Goal: Information Seeking & Learning: Compare options

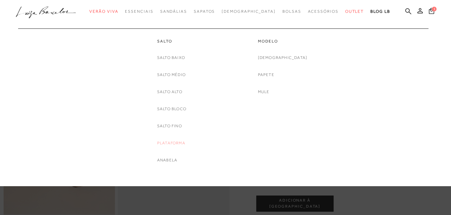
click at [177, 143] on link "Plataforma" at bounding box center [171, 143] width 28 height 7
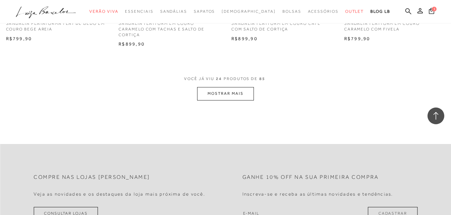
scroll to position [1275, 0]
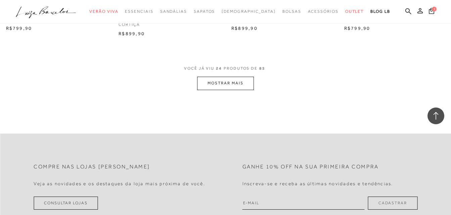
click at [225, 87] on button "MOSTRAR MAIS" at bounding box center [225, 83] width 56 height 13
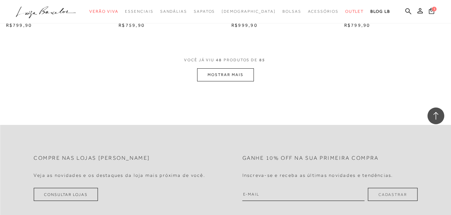
click at [218, 79] on button "MOSTRAR MAIS" at bounding box center [225, 74] width 56 height 13
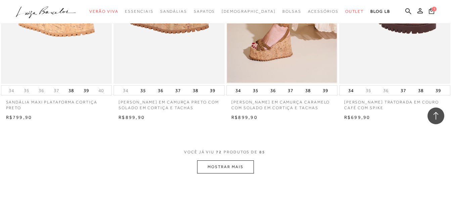
scroll to position [3826, 0]
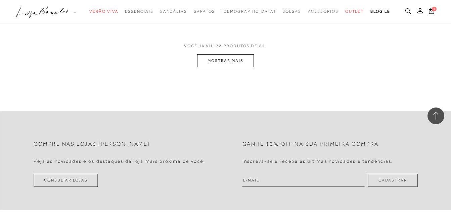
click at [245, 67] on button "MOSTRAR MAIS" at bounding box center [225, 60] width 56 height 13
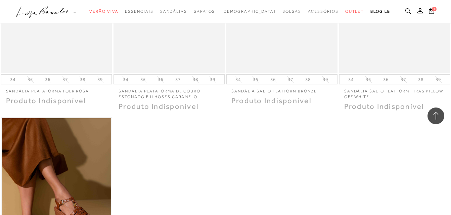
scroll to position [4530, 0]
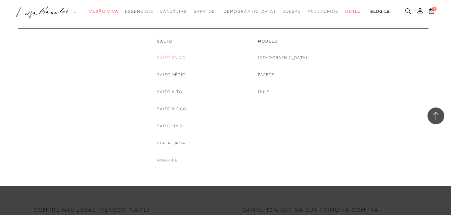
click at [177, 57] on link "Salto Baixo" at bounding box center [171, 57] width 28 height 7
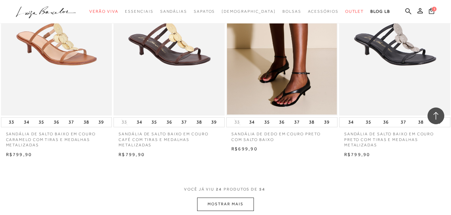
scroll to position [1208, 0]
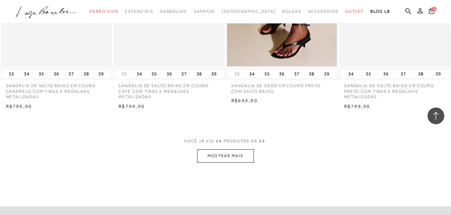
click at [227, 158] on button "MOSTRAR MAIS" at bounding box center [225, 156] width 56 height 13
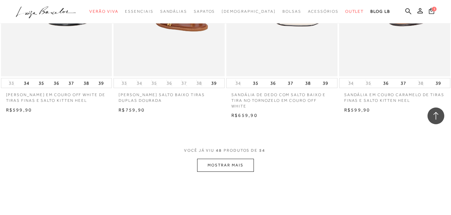
scroll to position [2517, 0]
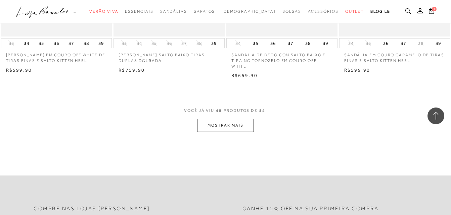
click at [244, 120] on button "MOSTRAR MAIS" at bounding box center [225, 125] width 56 height 13
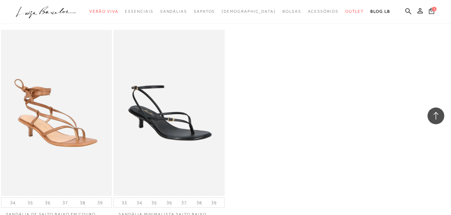
scroll to position [2718, 0]
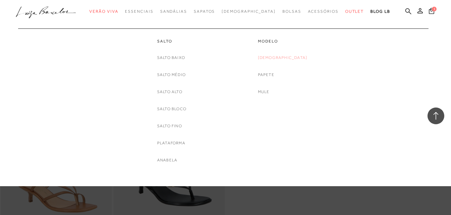
click at [288, 57] on link "[DEMOGRAPHIC_DATA]" at bounding box center [283, 57] width 50 height 7
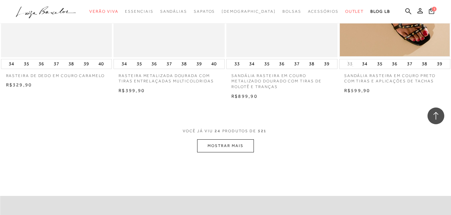
scroll to position [1275, 0]
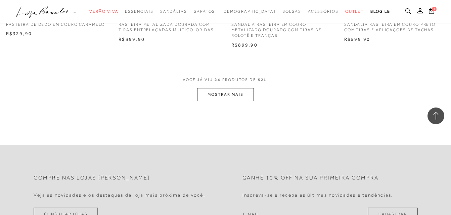
click at [226, 95] on button "MOSTRAR MAIS" at bounding box center [225, 94] width 56 height 13
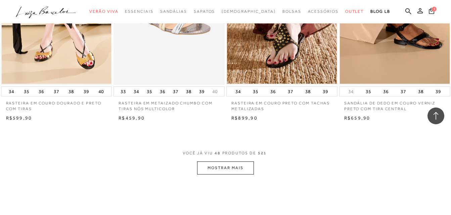
scroll to position [2550, 0]
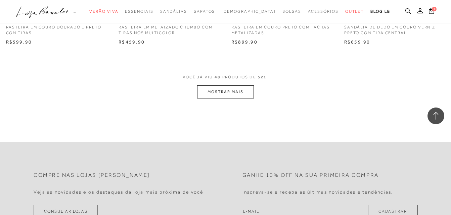
click at [215, 93] on button "MOSTRAR MAIS" at bounding box center [225, 92] width 56 height 13
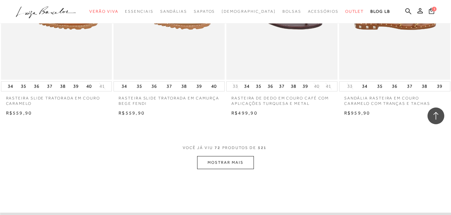
scroll to position [3792, 0]
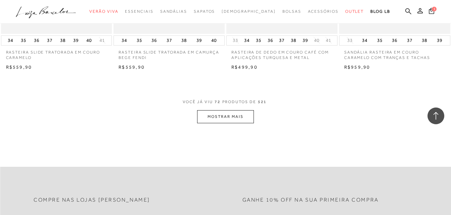
click at [245, 115] on button "MOSTRAR MAIS" at bounding box center [225, 116] width 56 height 13
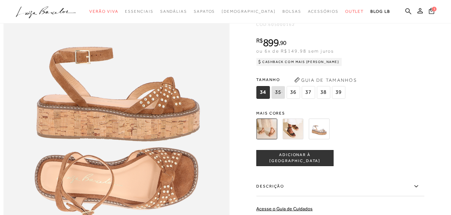
scroll to position [369, 0]
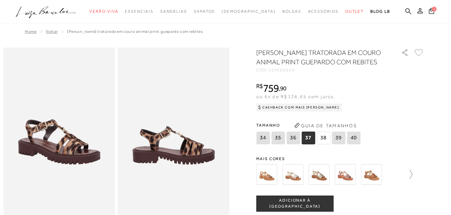
click at [411, 175] on icon at bounding box center [407, 174] width 9 height 9
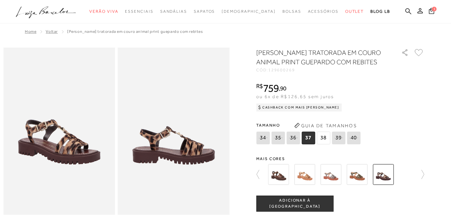
click at [283, 176] on img at bounding box center [278, 174] width 21 height 21
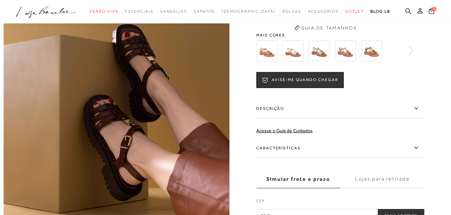
scroll to position [201, 0]
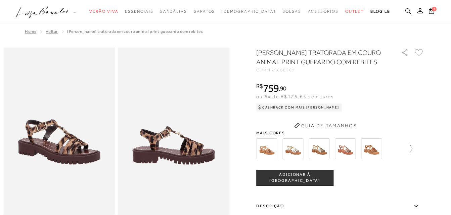
scroll to position [34, 0]
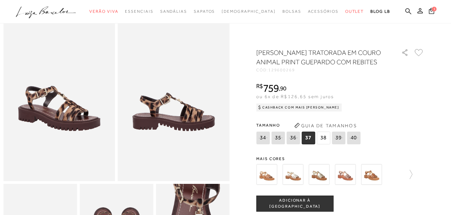
click at [407, 150] on div "SANDÁLIA TRATORADA EM COURO ANIMAL PRINT GUEPARDO COM REBITES CÓD: 129600269 × …" at bounding box center [340, 197] width 168 height 299
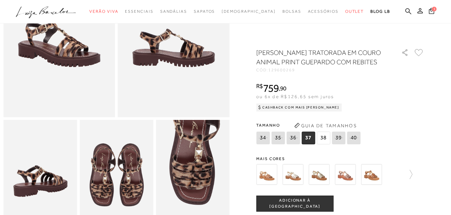
scroll to position [101, 0]
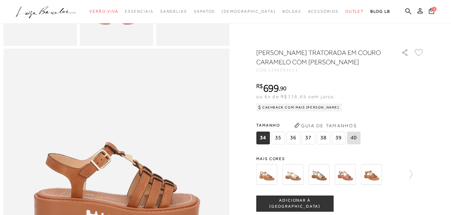
scroll to position [201, 0]
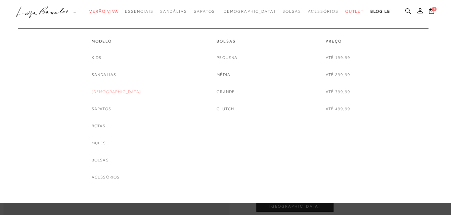
click at [115, 91] on link "[DEMOGRAPHIC_DATA]" at bounding box center [117, 92] width 50 height 7
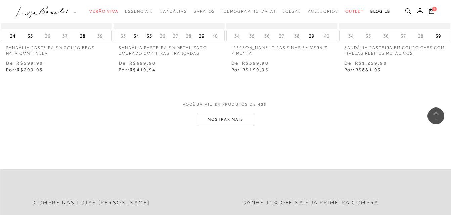
scroll to position [1275, 0]
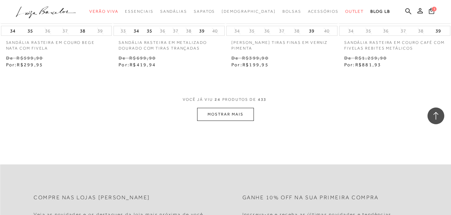
click at [250, 111] on button "MOSTRAR MAIS" at bounding box center [225, 114] width 56 height 13
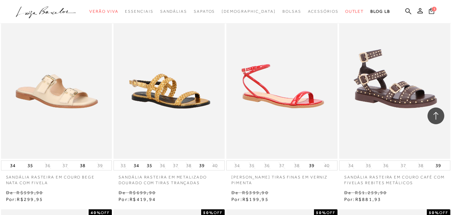
scroll to position [0, 0]
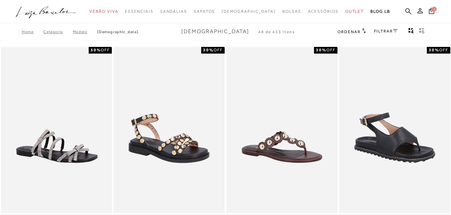
click at [380, 34] on div "FILTRAR" at bounding box center [385, 32] width 23 height 9
click at [379, 32] on link "FILTRAR" at bounding box center [385, 31] width 23 height 5
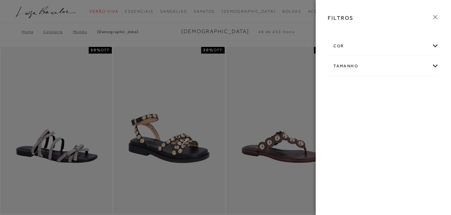
click at [358, 63] on div "Tamanho" at bounding box center [383, 66] width 110 height 18
click at [389, 105] on label "37" at bounding box center [384, 106] width 15 height 14
click at [383, 105] on input "37" at bounding box center [379, 106] width 7 height 7
checkbox input "true"
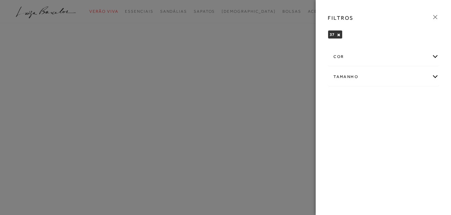
click at [435, 18] on icon at bounding box center [434, 16] width 7 height 7
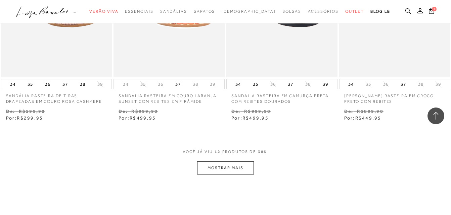
scroll to position [604, 0]
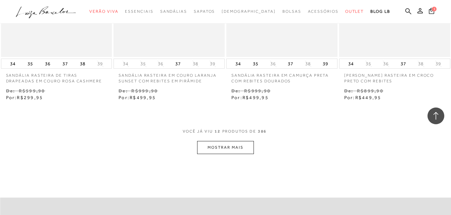
click at [210, 153] on button "MOSTRAR MAIS" at bounding box center [225, 147] width 56 height 13
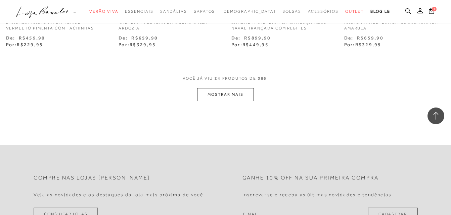
click at [220, 94] on button "MOSTRAR MAIS" at bounding box center [225, 94] width 56 height 13
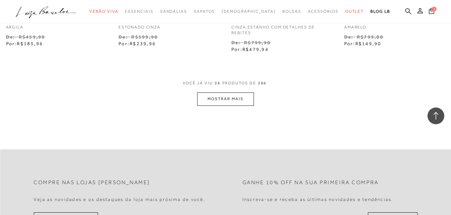
scroll to position [1980, 0]
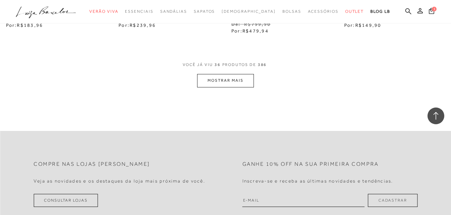
click at [222, 79] on button "MOSTRAR MAIS" at bounding box center [225, 80] width 56 height 13
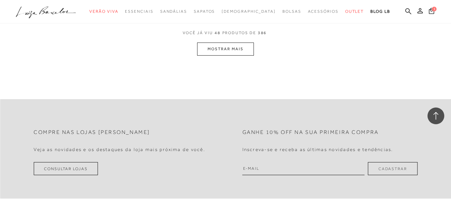
scroll to position [2651, 0]
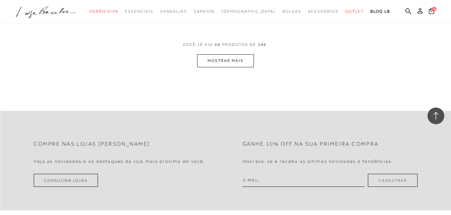
click at [241, 64] on button "MOSTRAR MAIS" at bounding box center [225, 60] width 56 height 13
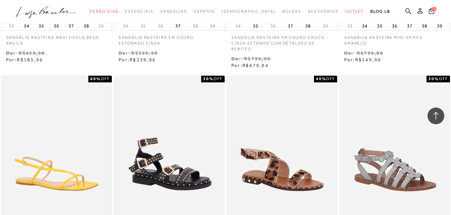
scroll to position [0, 0]
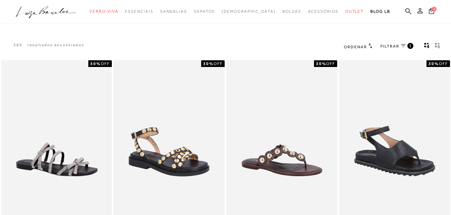
click at [397, 44] on span "FILTRAR" at bounding box center [389, 47] width 19 height 6
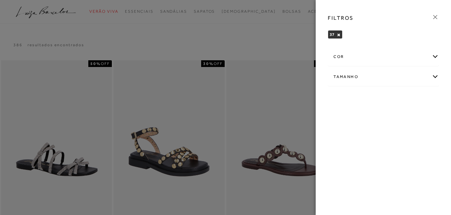
click at [435, 15] on icon at bounding box center [434, 16] width 7 height 7
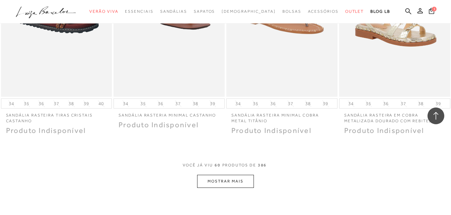
scroll to position [3182, 0]
click at [215, 183] on button "MOSTRAR MAIS" at bounding box center [225, 181] width 56 height 13
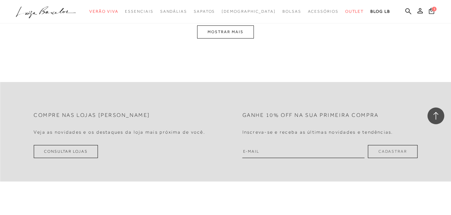
scroll to position [3987, 0]
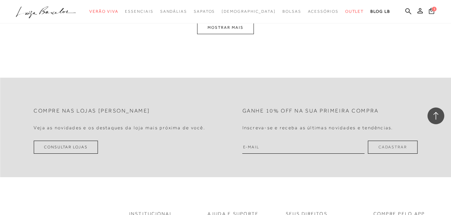
click at [233, 30] on button "MOSTRAR MAIS" at bounding box center [225, 27] width 56 height 13
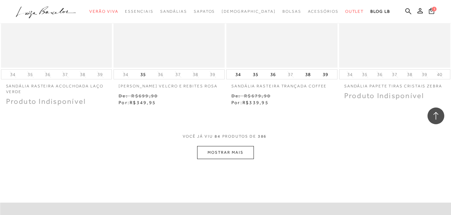
scroll to position [4572, 0]
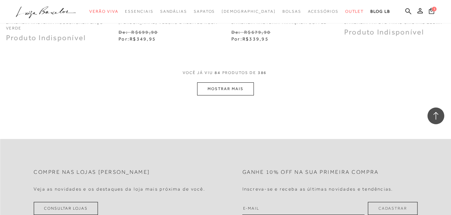
click at [216, 93] on button "MOSTRAR MAIS" at bounding box center [225, 89] width 56 height 13
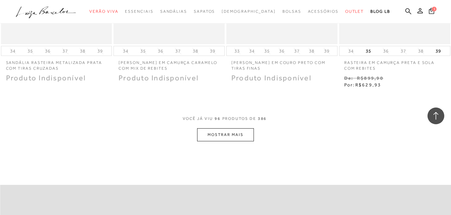
scroll to position [5243, 0]
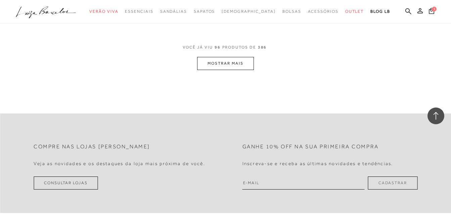
click at [215, 69] on button "MOSTRAR MAIS" at bounding box center [225, 63] width 56 height 13
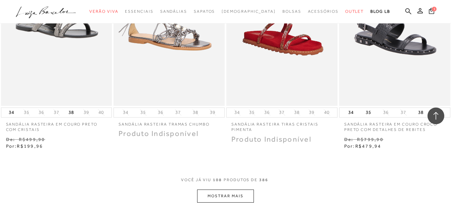
scroll to position [5847, 0]
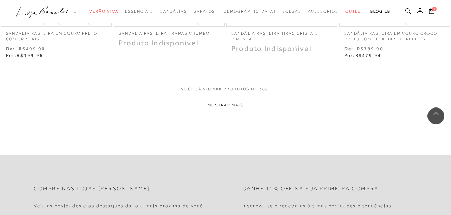
click at [250, 109] on button "MOSTRAR MAIS" at bounding box center [225, 105] width 56 height 13
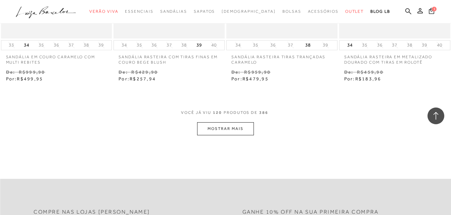
scroll to position [6471, 0]
click at [237, 121] on div "VOCê JÁ VIU 120 PRODUTOS DE 386" at bounding box center [225, 115] width 89 height 12
click at [236, 133] on button "MOSTRAR MAIS" at bounding box center [225, 127] width 56 height 13
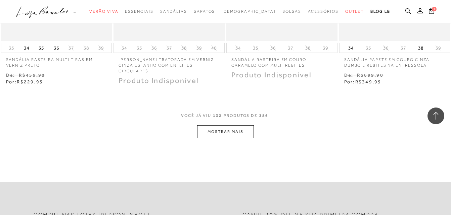
scroll to position [7142, 0]
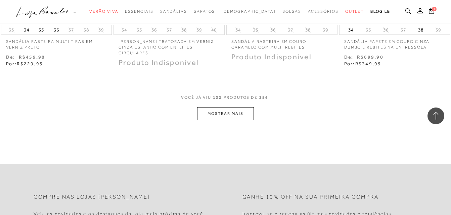
click at [252, 112] on button "MOSTRAR MAIS" at bounding box center [225, 113] width 56 height 13
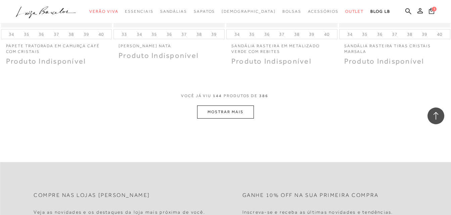
scroll to position [7805, 0]
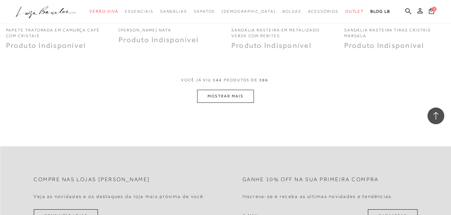
click at [238, 97] on button "MOSTRAR MAIS" at bounding box center [225, 96] width 56 height 13
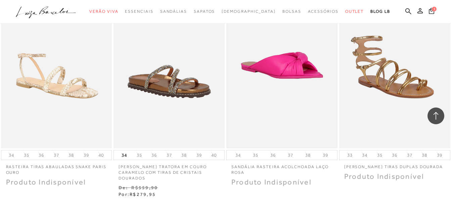
scroll to position [8443, 0]
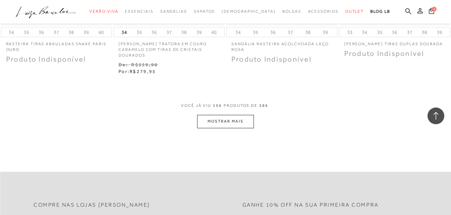
click at [232, 122] on button "MOSTRAR MAIS" at bounding box center [225, 121] width 56 height 13
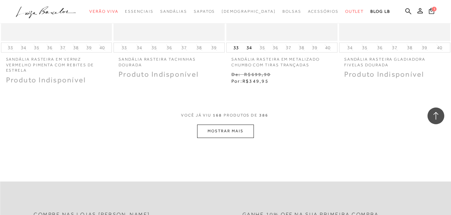
scroll to position [9114, 0]
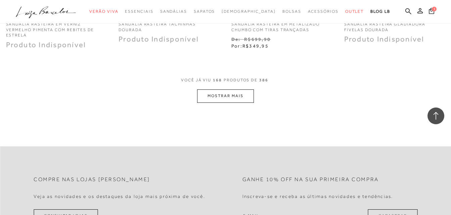
click at [232, 99] on button "MOSTRAR MAIS" at bounding box center [225, 96] width 56 height 13
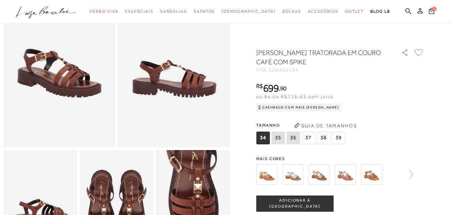
scroll to position [67, 0]
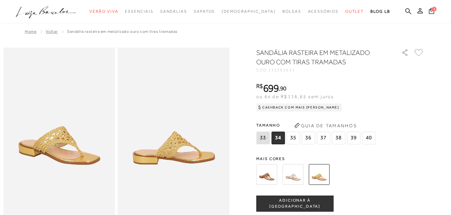
click at [271, 177] on img at bounding box center [266, 174] width 21 height 21
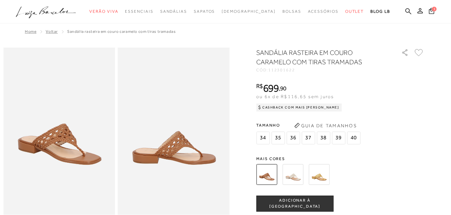
click at [289, 149] on div "SANDÁLIA RASTEIRA EM COURO CARAMELO COM TIRAS TRAMADAS CÓD: 112301622 × É neces…" at bounding box center [340, 197] width 168 height 299
click at [292, 173] on img at bounding box center [292, 174] width 21 height 21
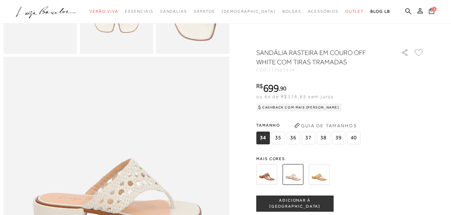
scroll to position [369, 0]
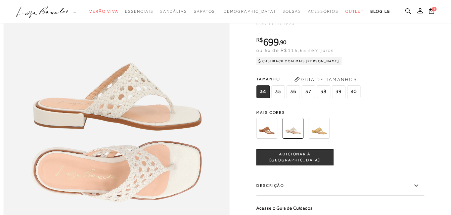
click at [274, 139] on img at bounding box center [266, 128] width 21 height 21
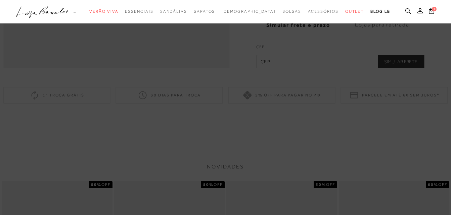
scroll to position [638, 0]
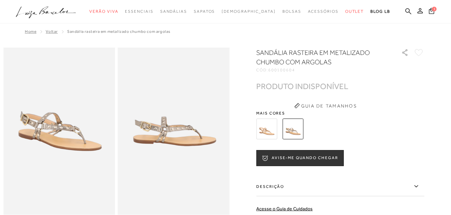
click at [267, 134] on img at bounding box center [266, 129] width 21 height 21
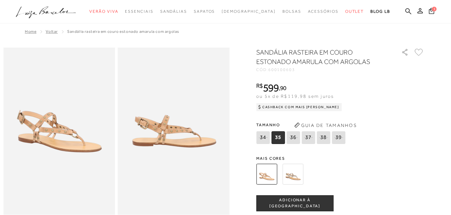
scroll to position [34, 0]
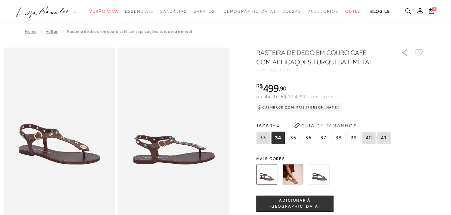
click at [292, 184] on img at bounding box center [292, 174] width 21 height 21
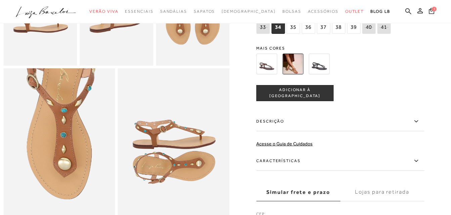
scroll to position [369, 0]
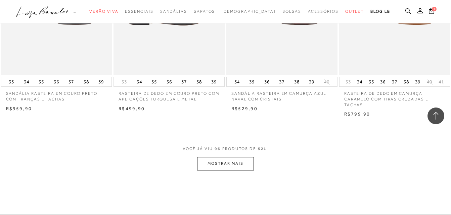
scroll to position [5067, 0]
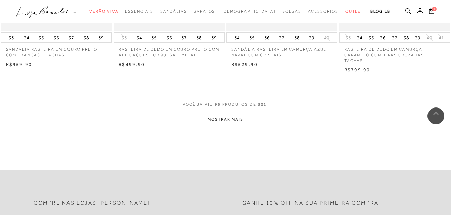
click at [224, 123] on button "MOSTRAR MAIS" at bounding box center [225, 119] width 56 height 13
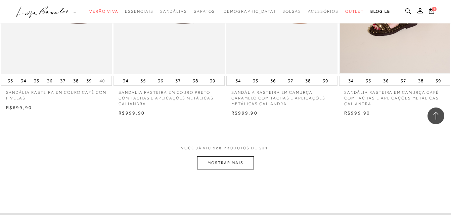
scroll to position [6275, 0]
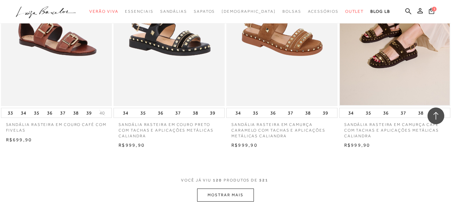
click at [221, 200] on button "MOSTRAR MAIS" at bounding box center [225, 195] width 56 height 13
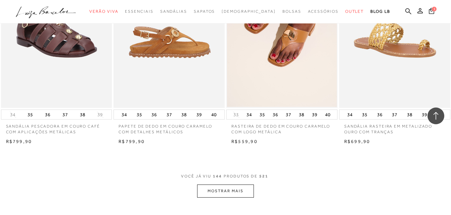
scroll to position [7584, 0]
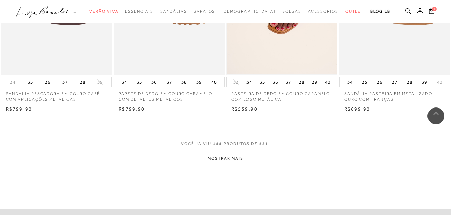
click at [226, 149] on span "VOCÊ JÁ VIU 144 PRODUTOS DE 521" at bounding box center [225, 146] width 89 height 12
click at [226, 153] on button "MOSTRAR MAIS" at bounding box center [225, 158] width 56 height 13
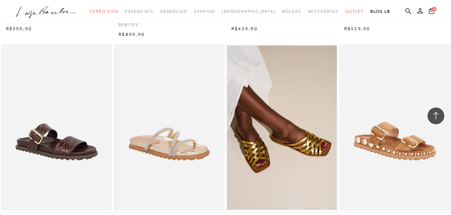
scroll to position [8725, 0]
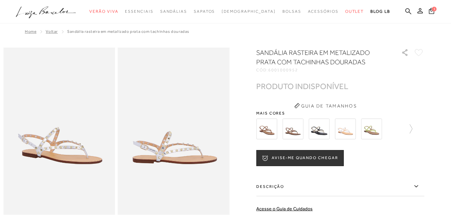
click at [293, 139] on img at bounding box center [292, 129] width 21 height 21
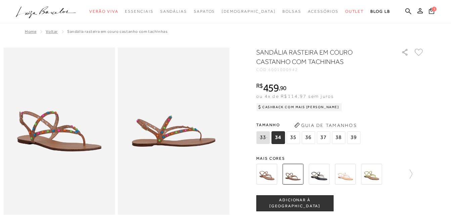
click at [269, 170] on img at bounding box center [266, 174] width 21 height 21
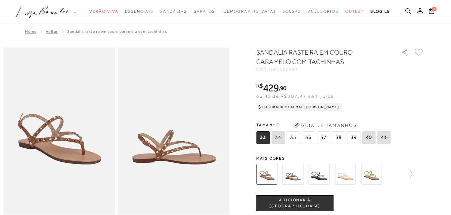
click at [376, 179] on img at bounding box center [371, 174] width 21 height 21
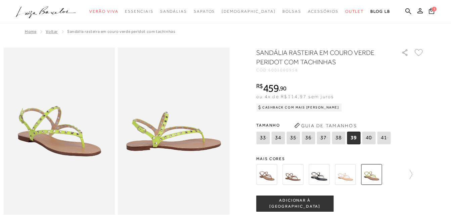
scroll to position [34, 0]
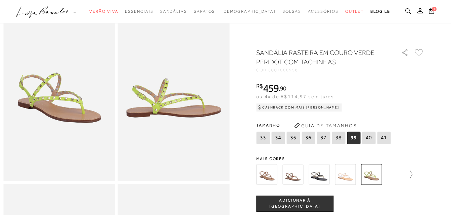
click at [412, 180] on link at bounding box center [407, 174] width 9 height 25
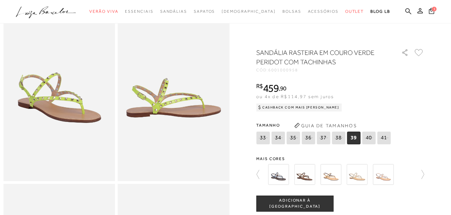
click at [329, 178] on img at bounding box center [330, 174] width 21 height 21
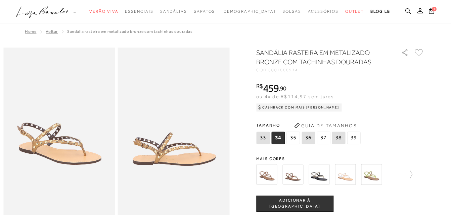
click at [297, 171] on img at bounding box center [292, 174] width 21 height 21
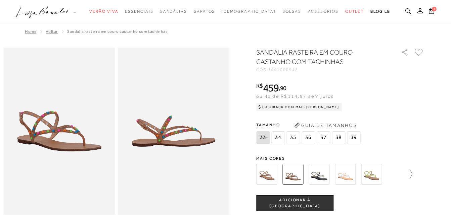
click at [409, 180] on link at bounding box center [407, 174] width 9 height 25
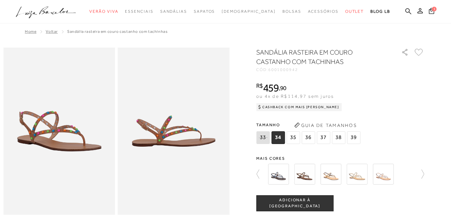
click at [312, 175] on img at bounding box center [304, 174] width 21 height 21
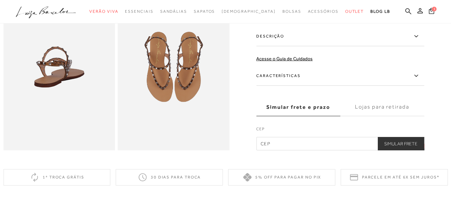
scroll to position [235, 0]
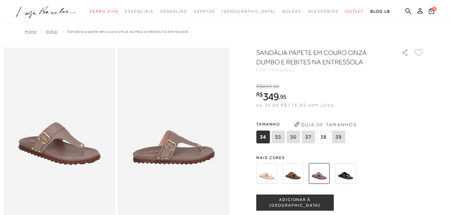
click at [295, 180] on img at bounding box center [292, 173] width 21 height 21
click at [295, 174] on img at bounding box center [292, 173] width 21 height 21
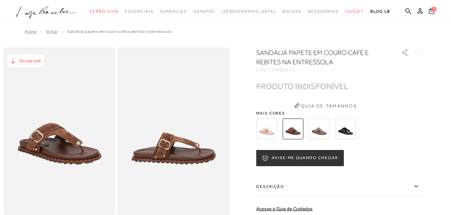
click at [353, 129] on img at bounding box center [345, 129] width 21 height 21
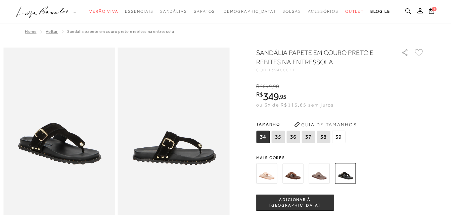
click at [273, 171] on img at bounding box center [266, 173] width 21 height 21
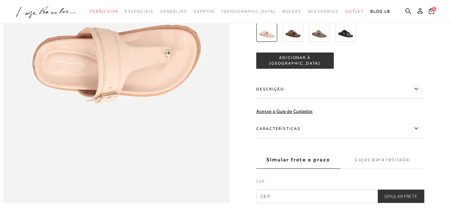
scroll to position [537, 0]
